Goal: Task Accomplishment & Management: Use online tool/utility

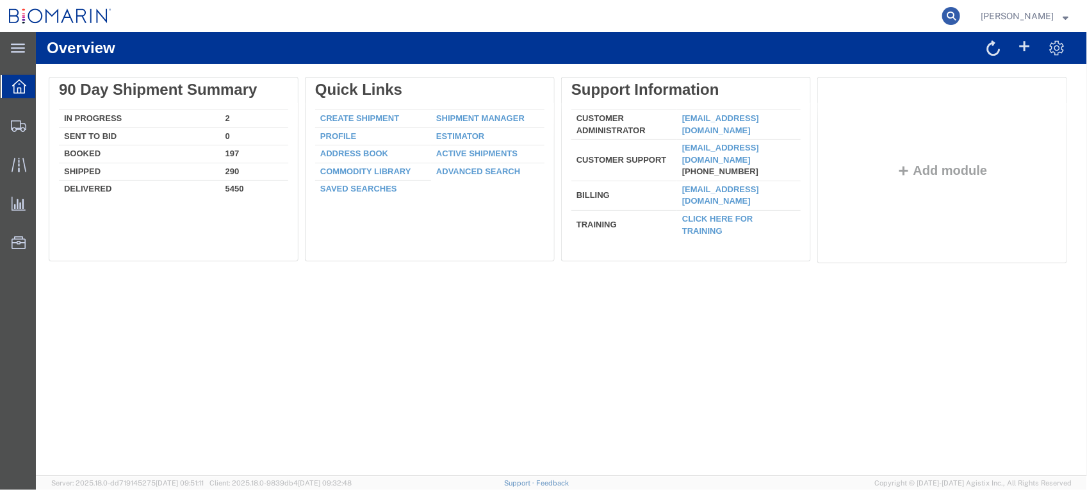
click at [960, 16] on icon at bounding box center [951, 16] width 18 height 18
paste input "S02132332"
type input "S02132332"
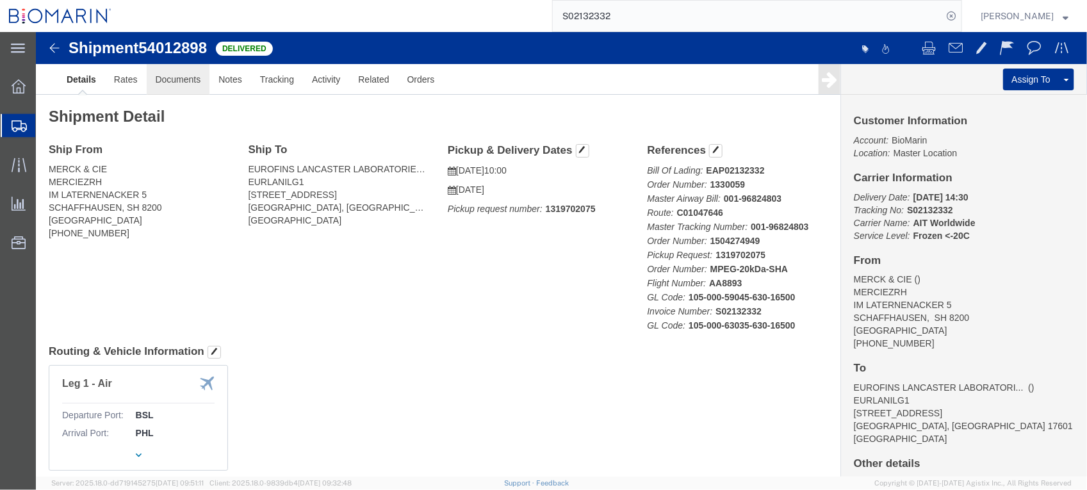
click link "Documents"
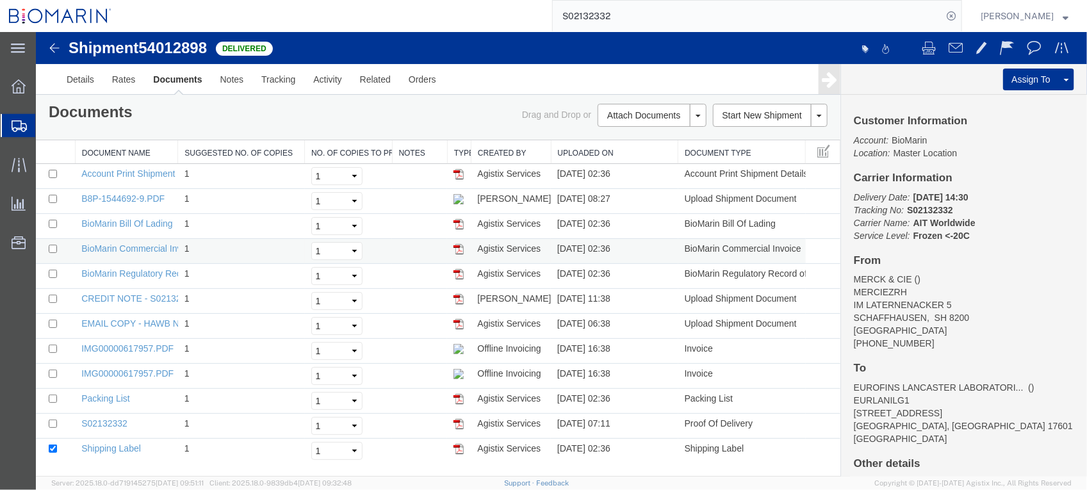
scroll to position [7, 0]
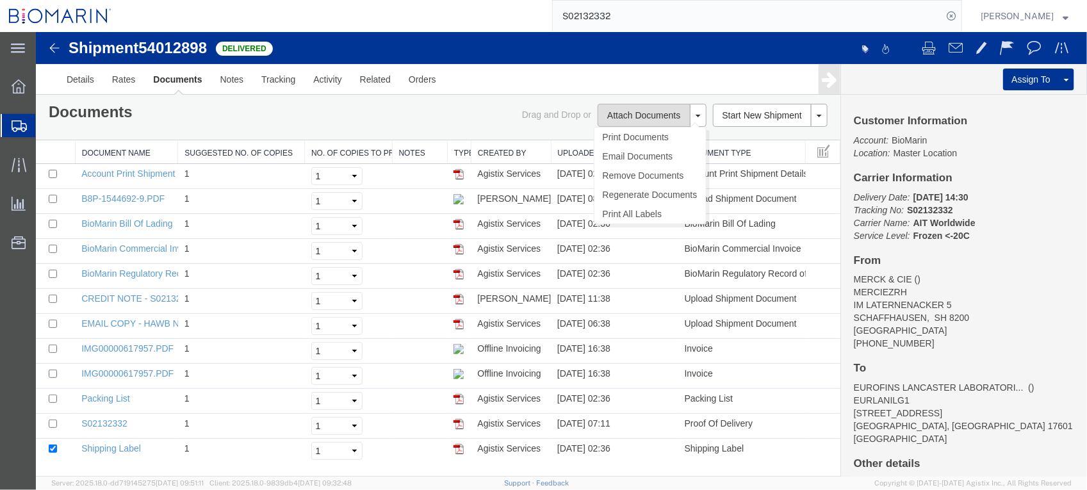
click at [611, 108] on button "Attach Documents" at bounding box center [643, 114] width 92 height 23
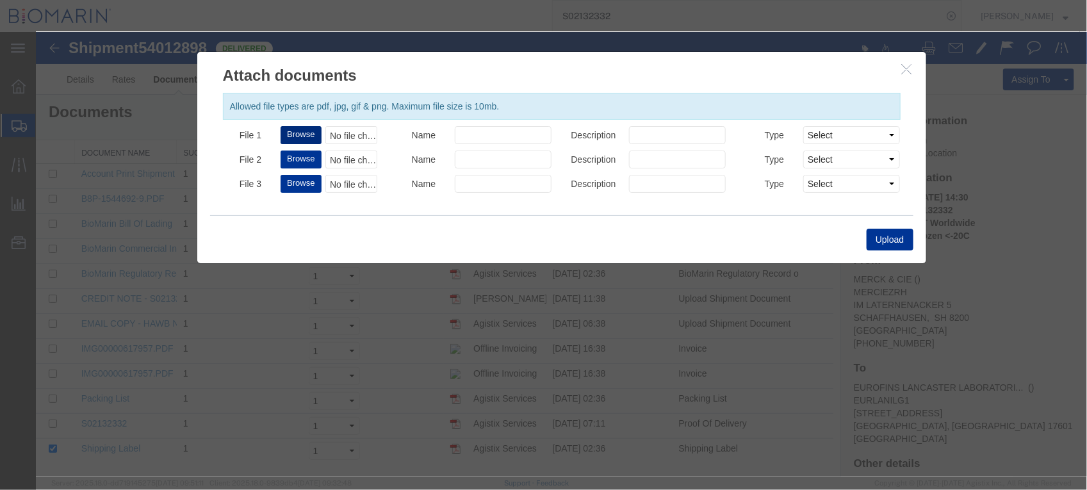
click at [295, 133] on button "Browse" at bounding box center [300, 135] width 40 height 18
type input "C:\fakepath\S02132332 CM.pdf"
click at [890, 241] on button "Upload" at bounding box center [889, 239] width 46 height 22
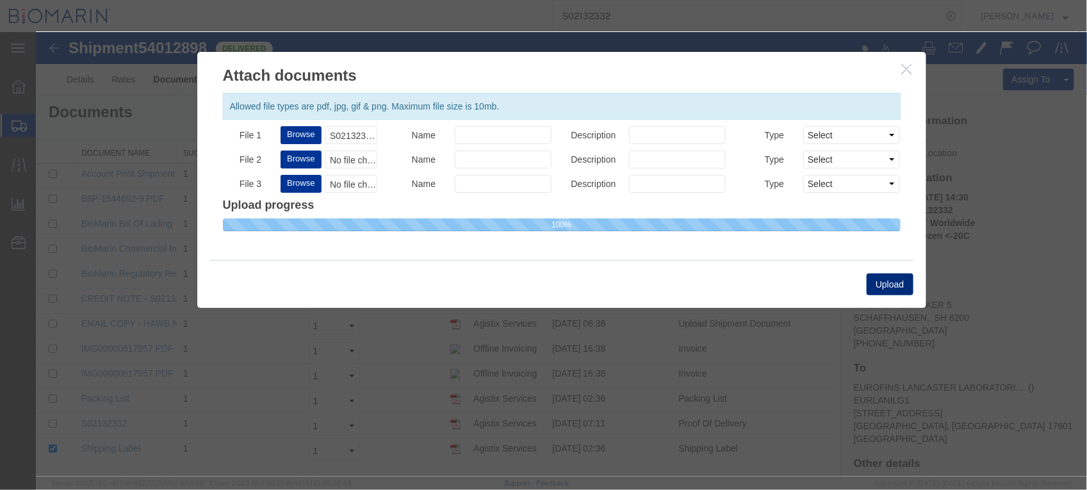
select select
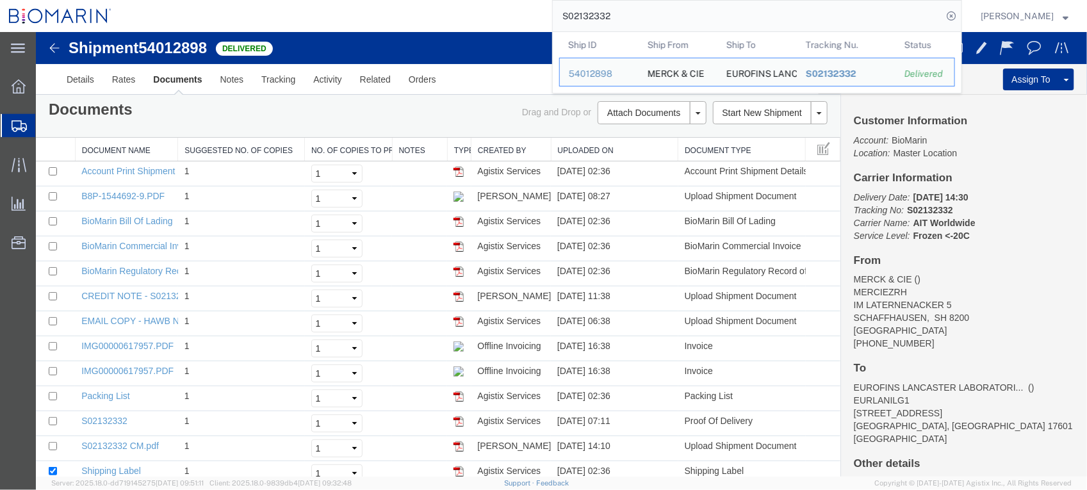
click at [699, 6] on input "S02132332" at bounding box center [747, 16] width 389 height 31
drag, startPoint x: 673, startPoint y: 13, endPoint x: 452, endPoint y: 13, distance: 221.0
click at [452, 13] on div "S02132332 Ship ID Ship From Ship To Tracking Nu. Status Ship ID 54012898 Ship F…" at bounding box center [541, 16] width 842 height 32
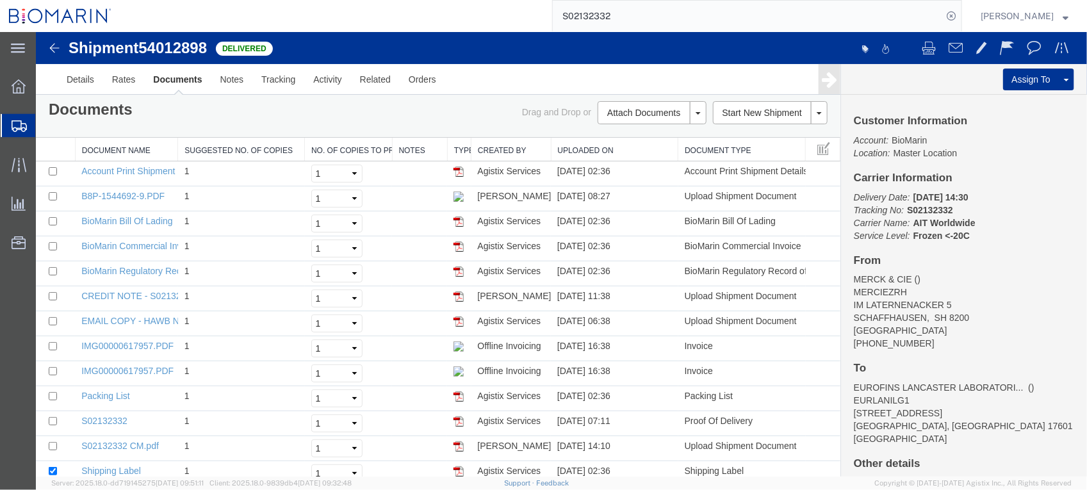
paste input "389911"
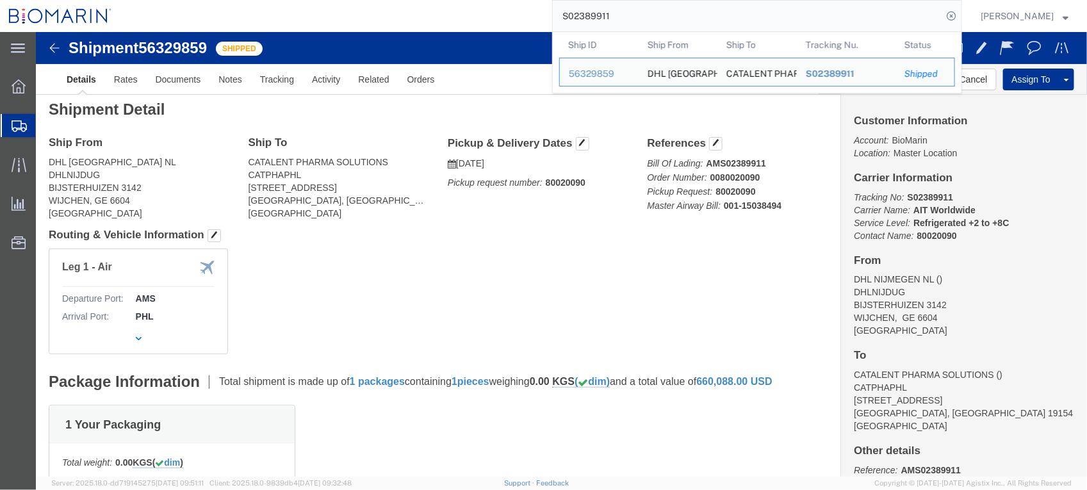
drag, startPoint x: 514, startPoint y: 223, endPoint x: 512, endPoint y: 212, distance: 11.0
click div "Leg 1 - Air Departure Port: AMS Arrival Port: PHL"
click at [685, 3] on input "S02389911" at bounding box center [747, 16] width 389 height 31
drag, startPoint x: 681, startPoint y: 19, endPoint x: 288, endPoint y: 20, distance: 392.7
click at [288, 20] on div "S02389911 Ship ID Ship From Ship To Tracking Nu. Status Ship ID 56329859 Ship F…" at bounding box center [541, 16] width 842 height 32
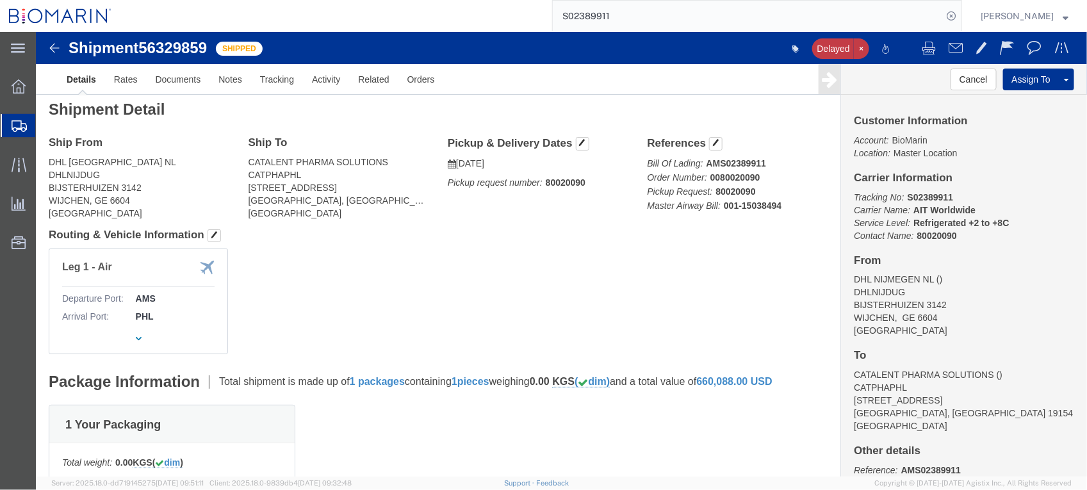
paste input "788"
type input "S02378811"
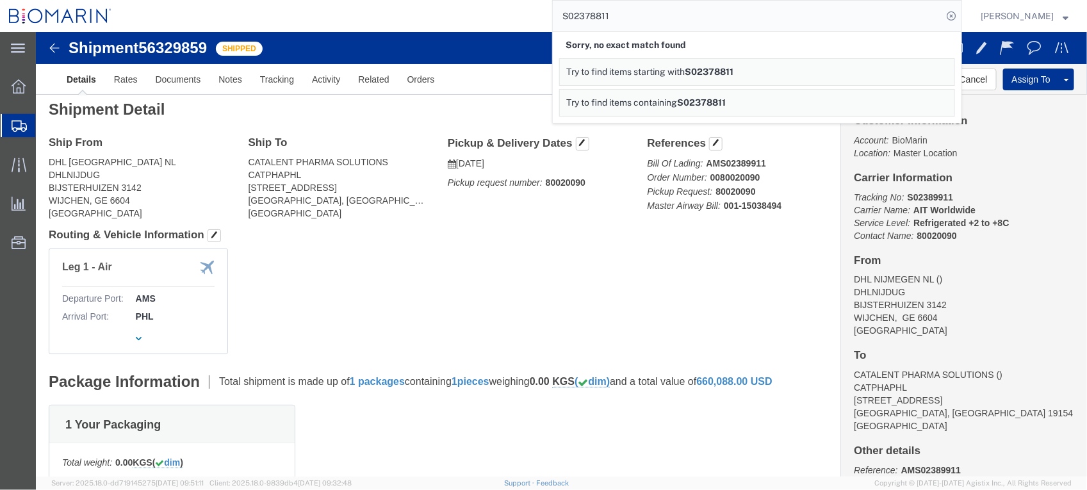
click at [666, 14] on input "S02378811" at bounding box center [747, 16] width 389 height 31
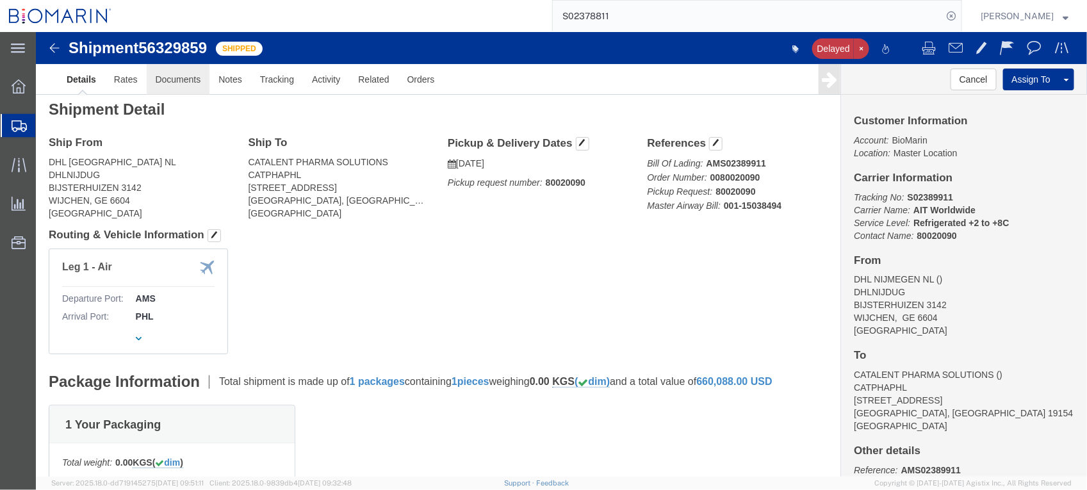
click link "Documents"
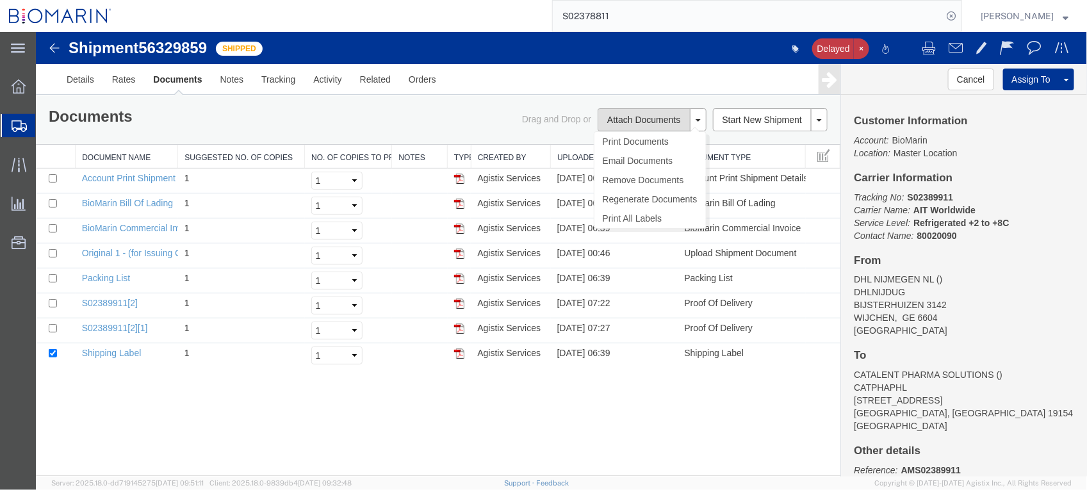
click at [641, 117] on button "Attach Documents" at bounding box center [643, 119] width 92 height 23
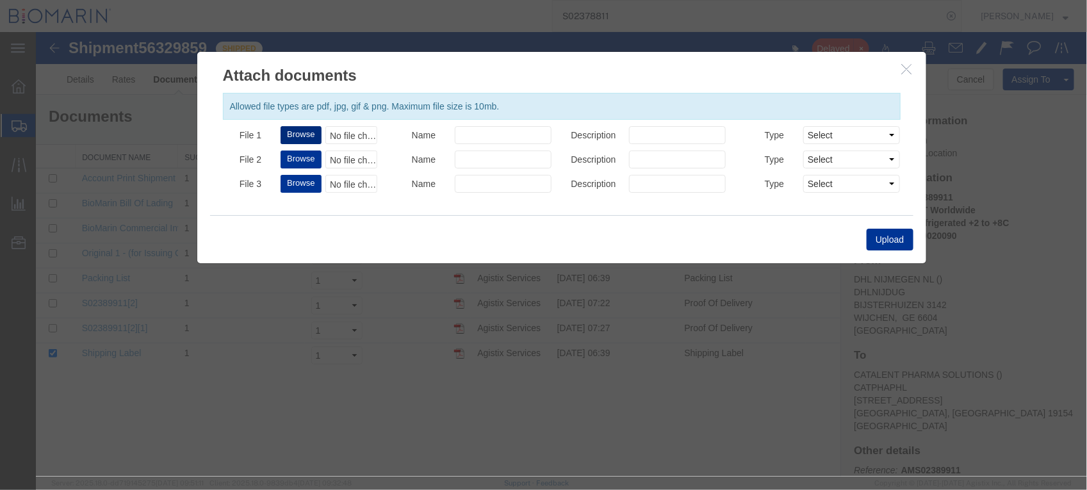
click at [296, 133] on button "Browse" at bounding box center [300, 135] width 40 height 18
type input "C:\fakepath\B8P-1557206-2.PDF"
click at [878, 242] on button "Upload" at bounding box center [889, 239] width 46 height 22
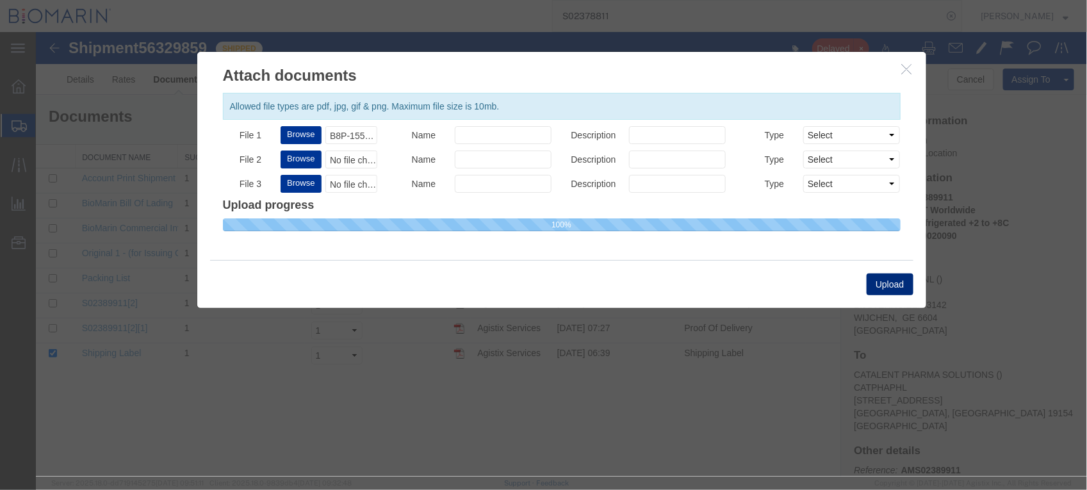
select select
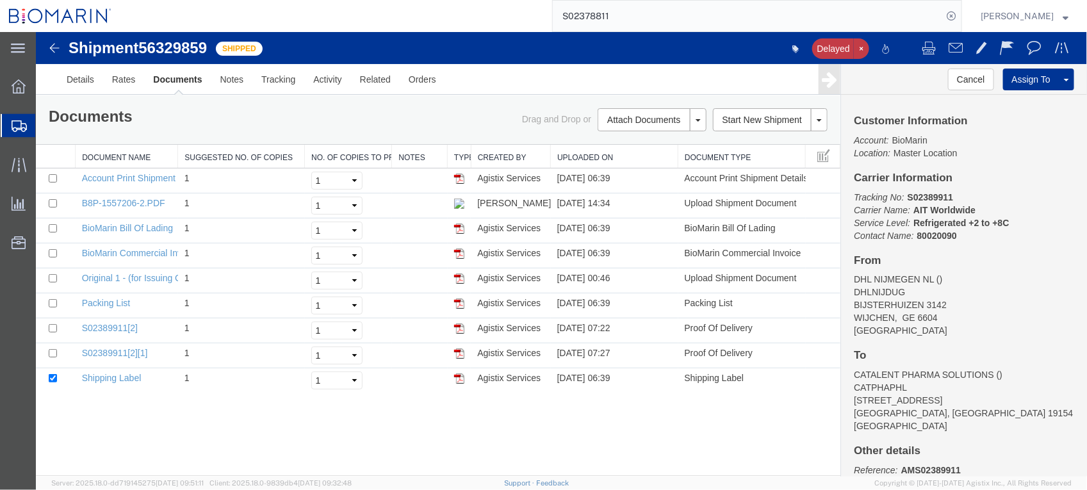
click at [638, 17] on input "S02378811" at bounding box center [747, 16] width 389 height 31
drag, startPoint x: 652, startPoint y: 11, endPoint x: 443, endPoint y: 11, distance: 209.5
click at [443, 11] on div "S02378811" at bounding box center [541, 16] width 842 height 32
paste input "8886"
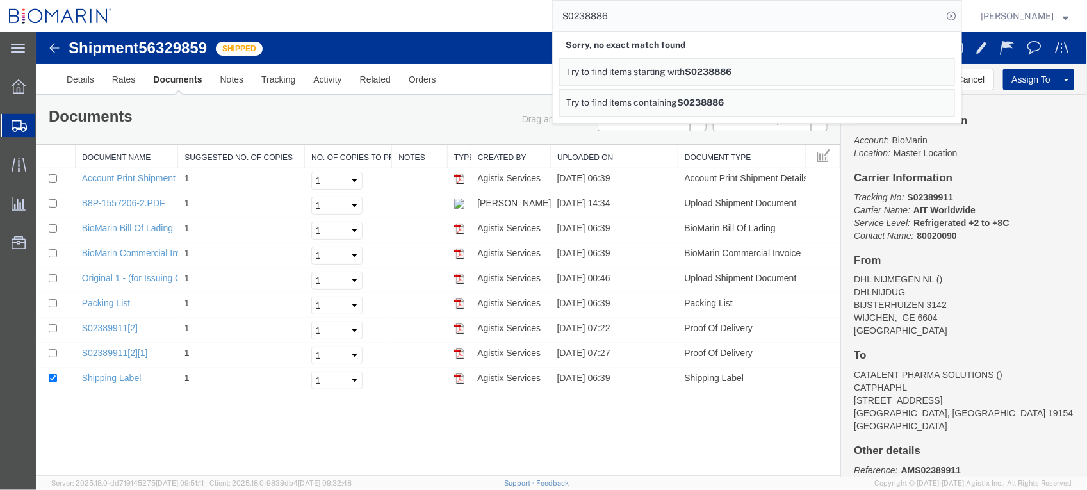
click at [669, 22] on input "S0238886" at bounding box center [747, 16] width 389 height 31
type input "S02388867"
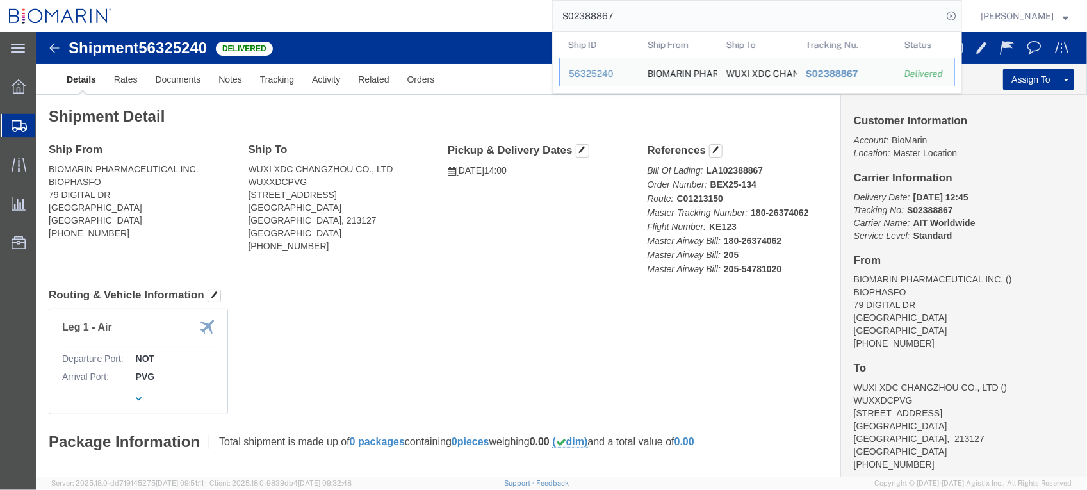
click div "Ship From BIOMARIN PHARMACEUTICAL INC. BIOPHASFO [STREET_ADDRESS][PERSON_NAME] …"
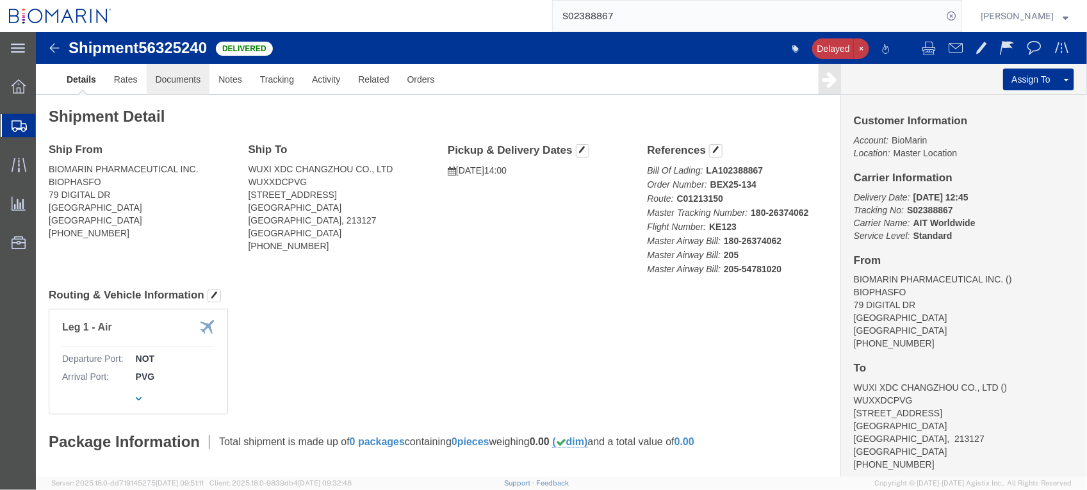
click link "Documents"
